Goal: Find contact information: Find contact information

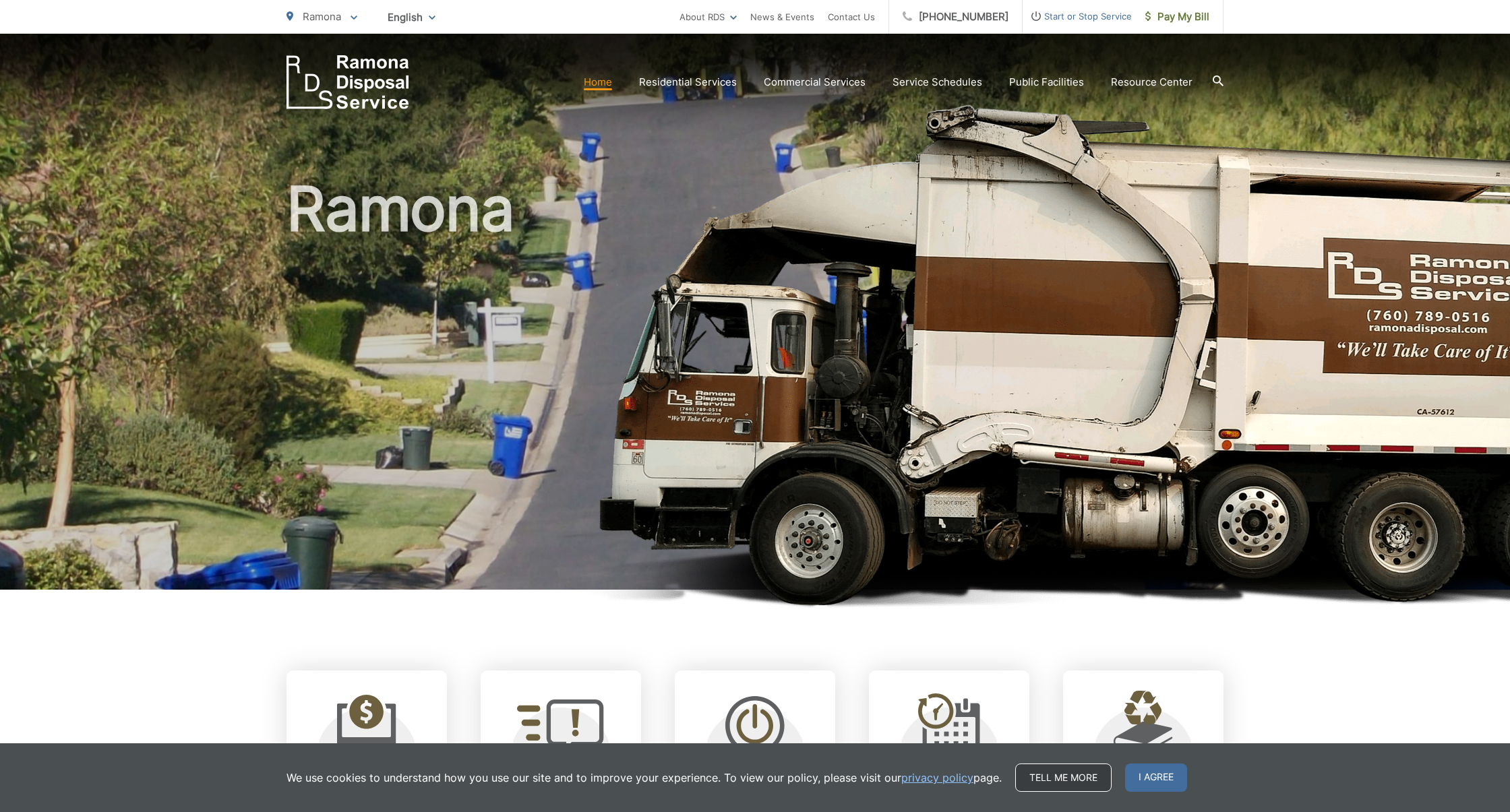
click at [1036, 780] on link "Tell me more" at bounding box center [1063, 778] width 96 height 29
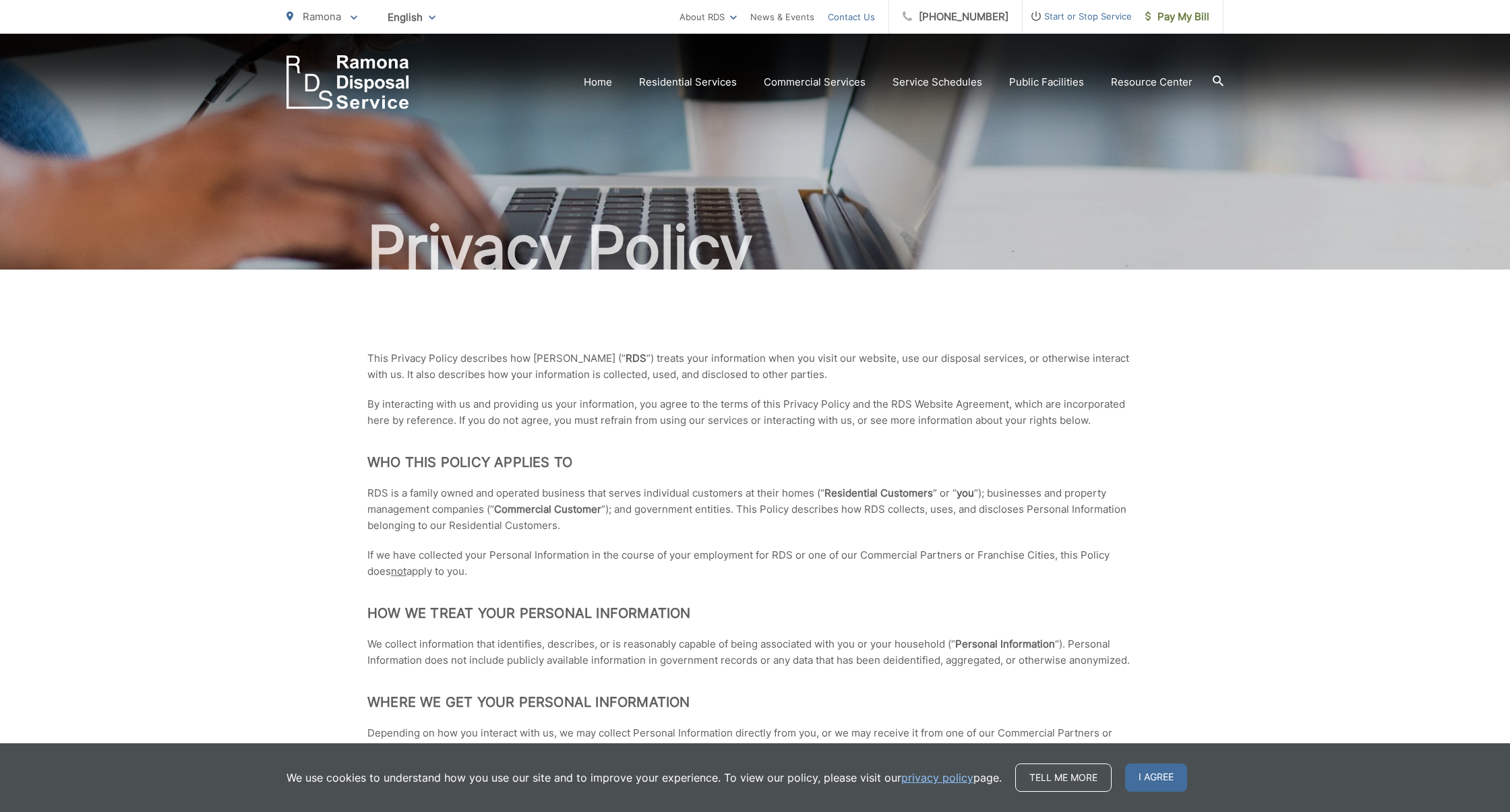
click at [846, 14] on link "Contact Us" at bounding box center [851, 17] width 48 height 16
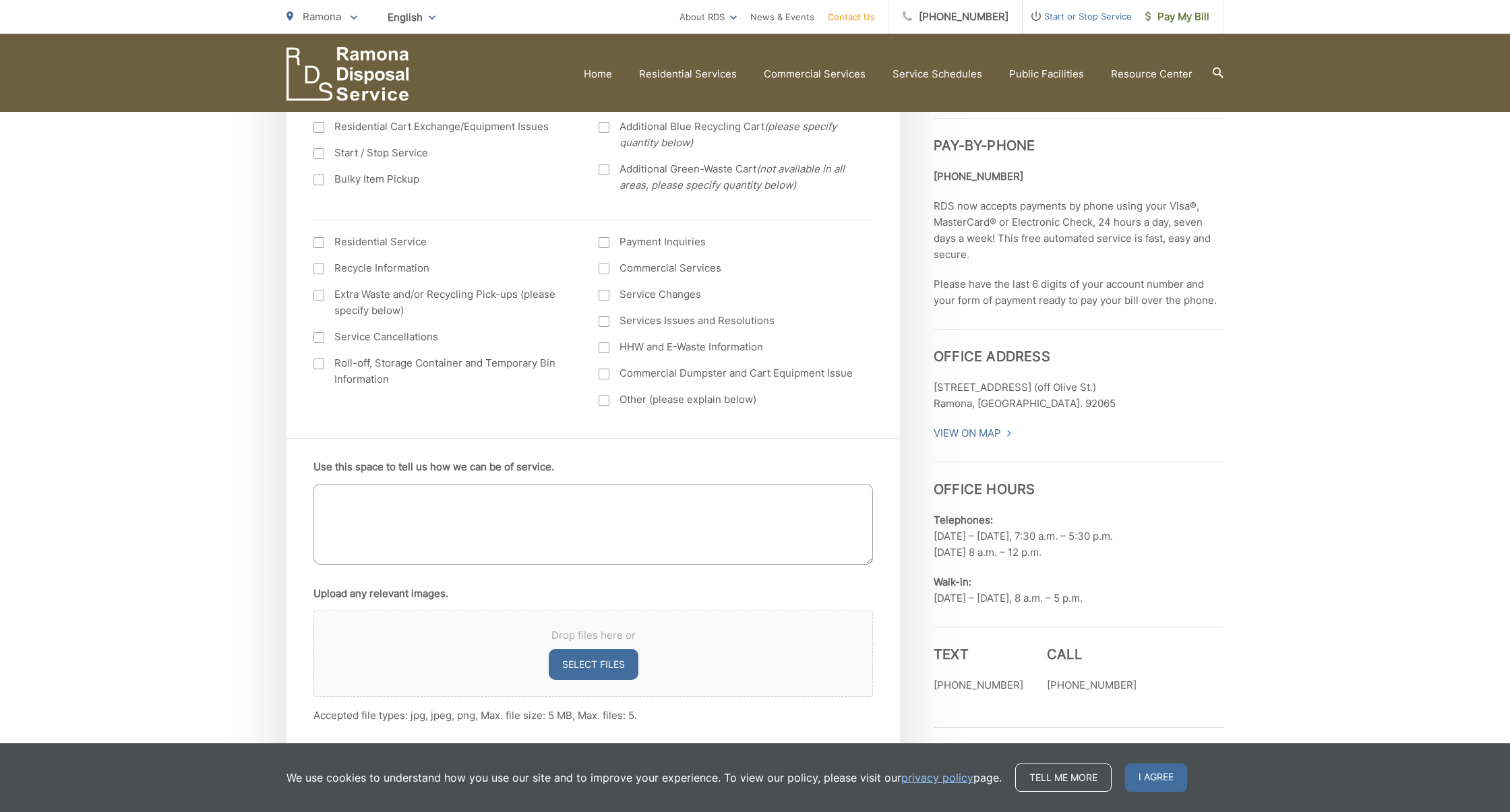
scroll to position [441, 0]
